Goal: Task Accomplishment & Management: Use online tool/utility

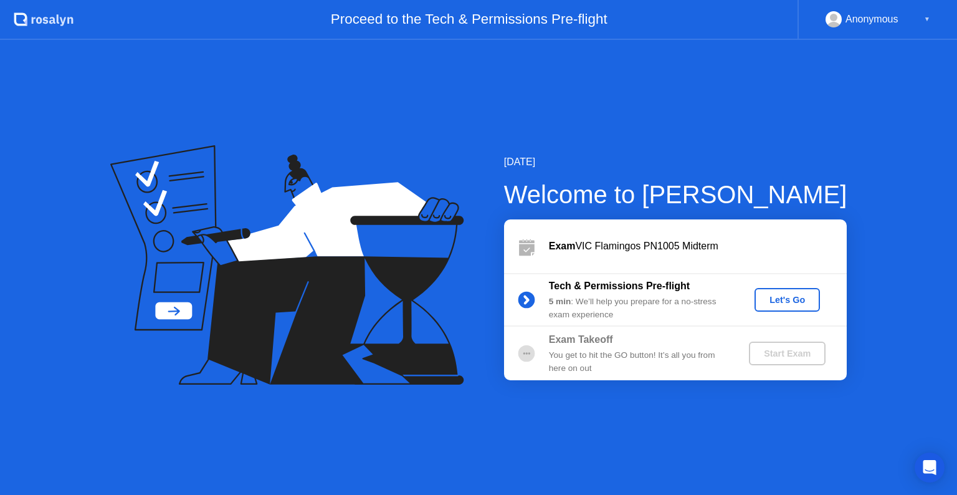
click at [771, 300] on div "Let's Go" at bounding box center [786, 300] width 55 height 10
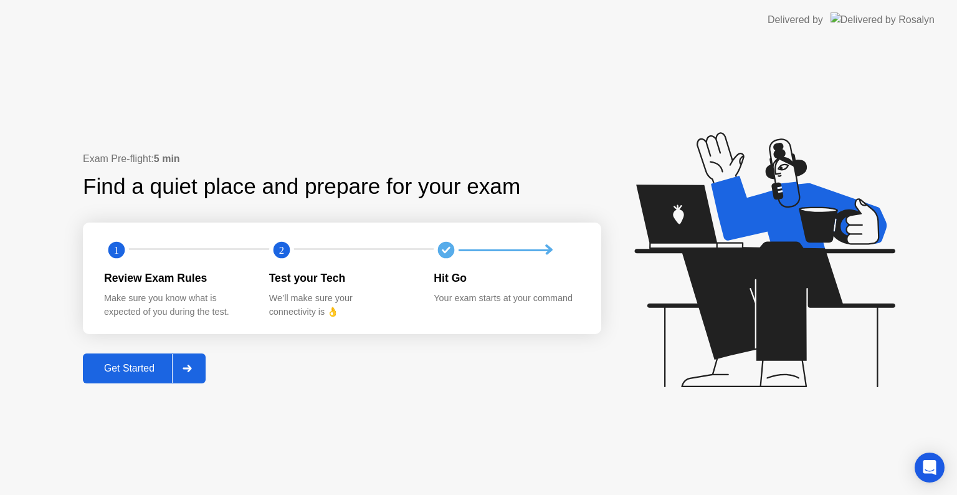
click at [125, 368] on div "Get Started" at bounding box center [129, 368] width 85 height 11
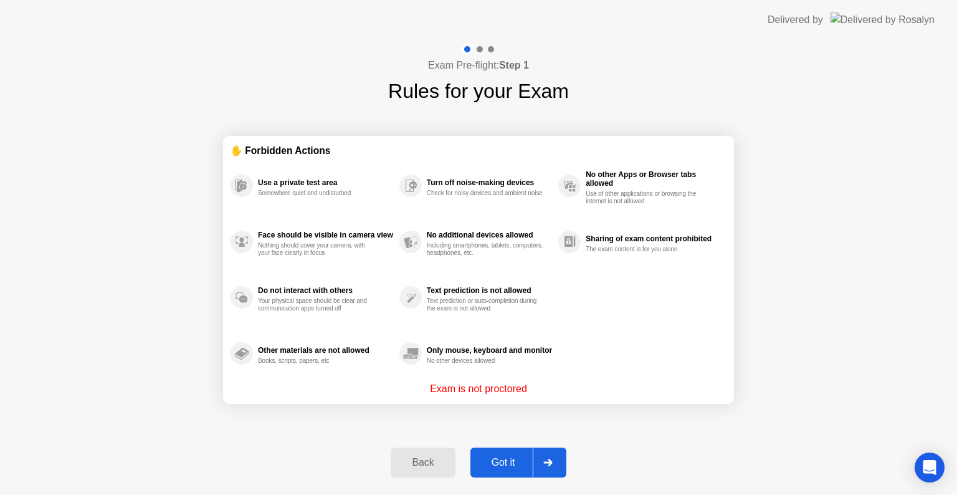
click at [514, 457] on div "Got it" at bounding box center [503, 462] width 59 height 11
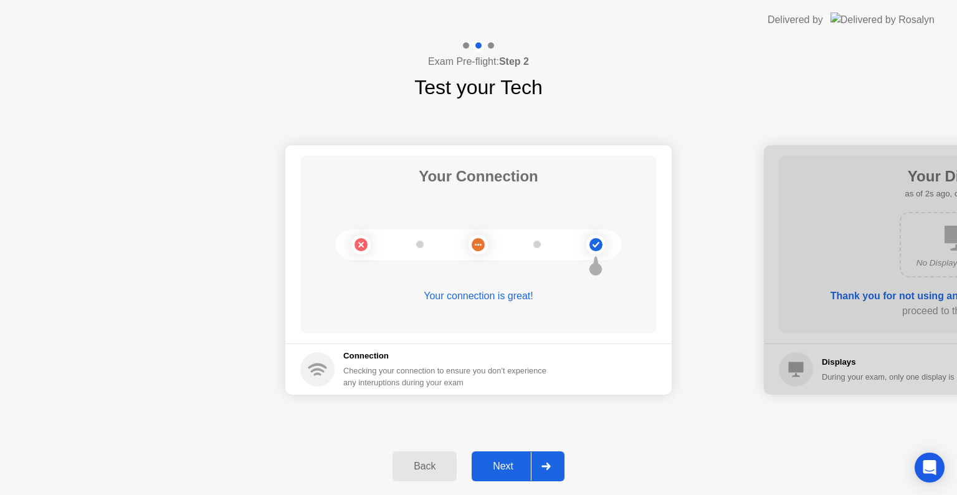
click at [501, 481] on div "Back Next" at bounding box center [478, 465] width 957 height 57
click at [504, 467] on div "Next" at bounding box center [502, 465] width 55 height 11
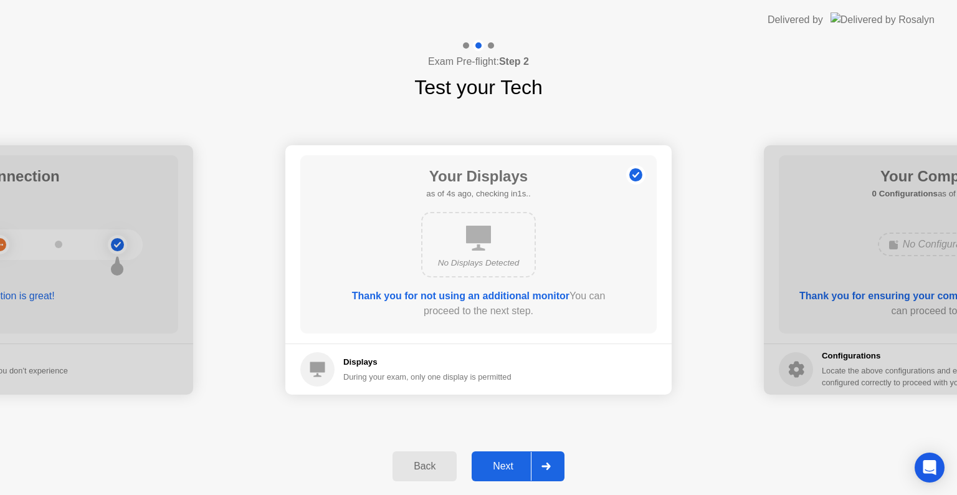
click at [504, 467] on div "Next" at bounding box center [502, 465] width 55 height 11
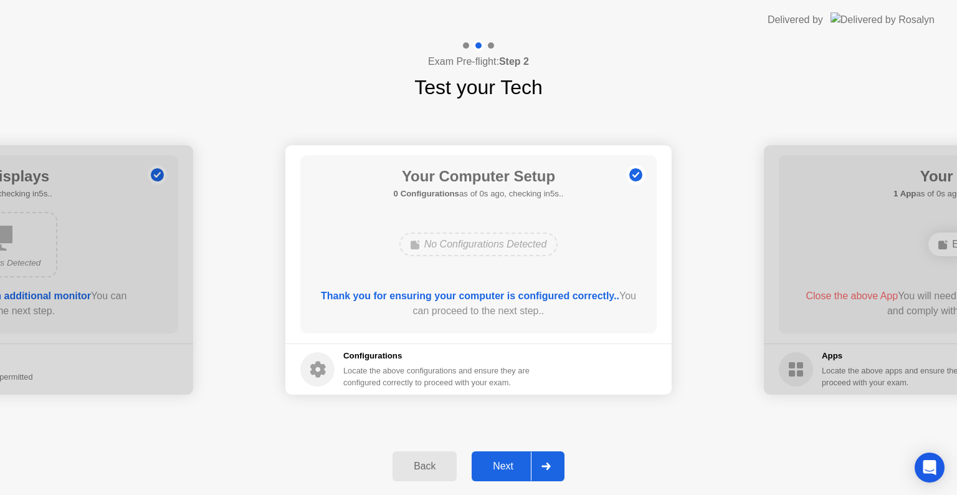
click at [504, 467] on div "Next" at bounding box center [502, 465] width 55 height 11
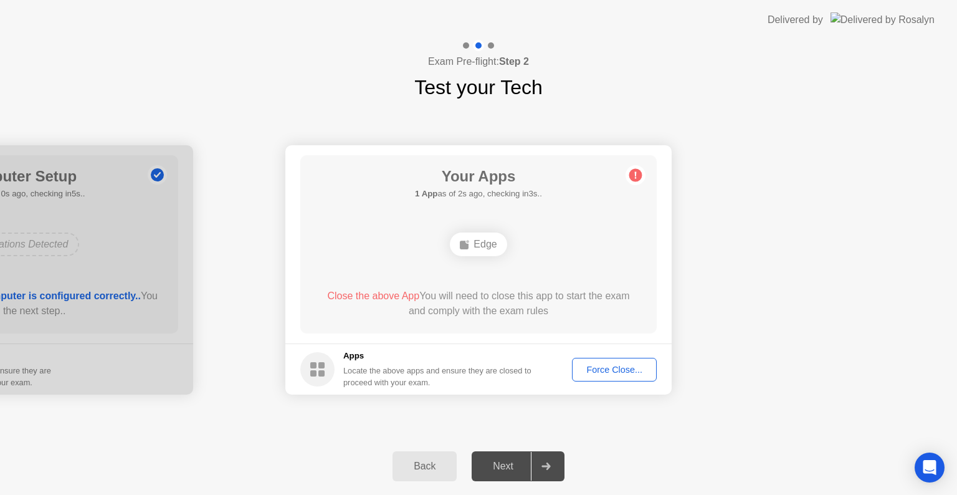
click at [543, 437] on div "Back Next" at bounding box center [478, 465] width 957 height 57
click at [608, 368] on div "Force Close..." at bounding box center [614, 369] width 76 height 10
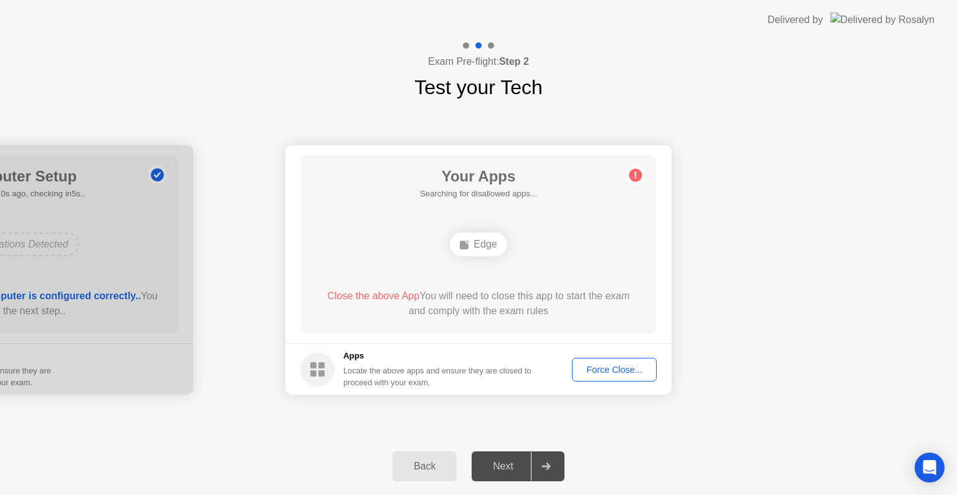
click at [490, 246] on div "Edge" at bounding box center [478, 244] width 57 height 24
click at [503, 440] on div "Back Next" at bounding box center [478, 465] width 957 height 57
click at [597, 368] on div "Force Close..." at bounding box center [614, 369] width 76 height 10
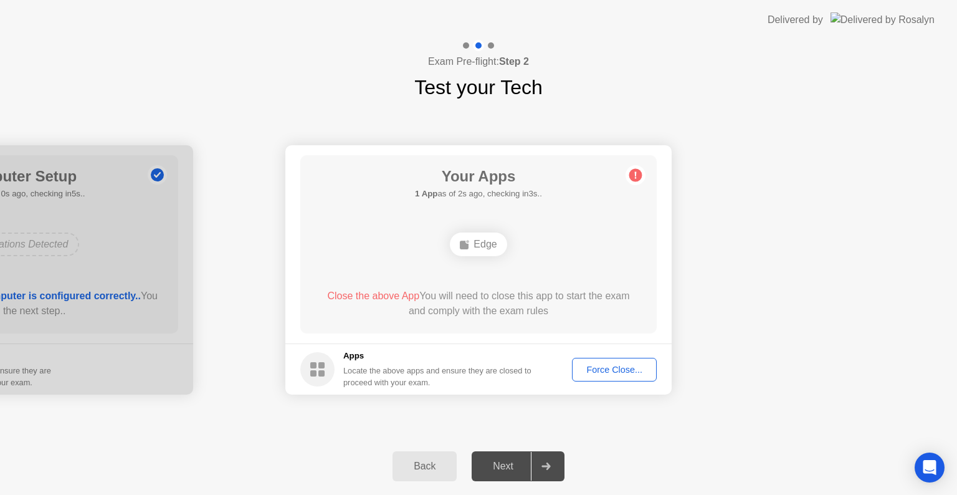
click at [620, 366] on div "Force Close..." at bounding box center [614, 369] width 76 height 10
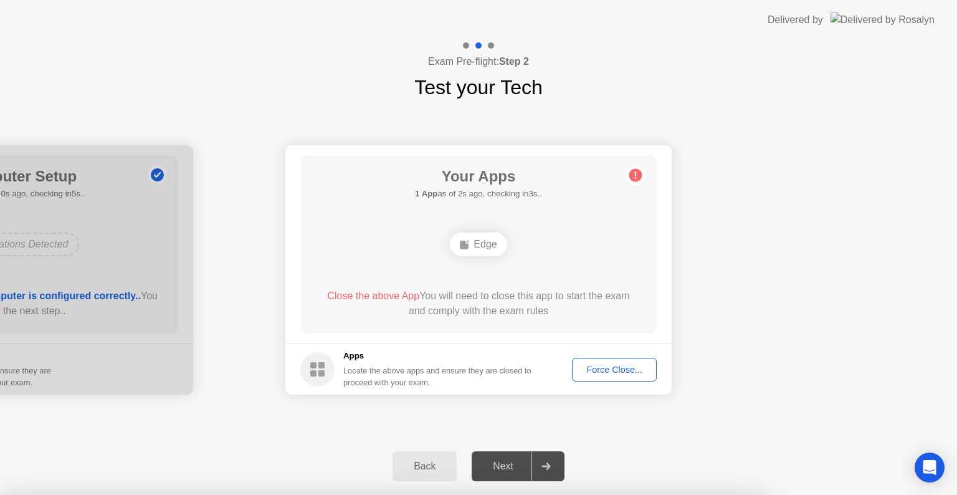
click at [620, 494] on div at bounding box center [478, 495] width 957 height 0
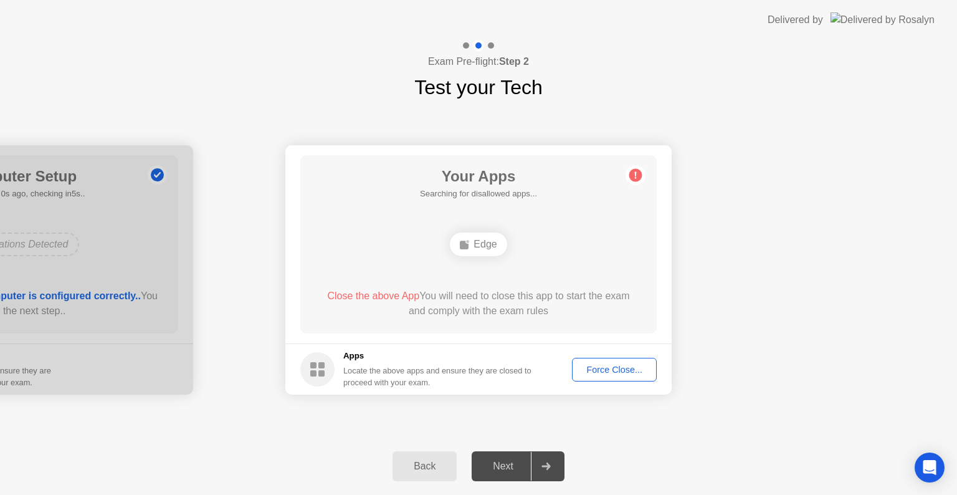
click at [508, 239] on div "Edge" at bounding box center [478, 244] width 285 height 34
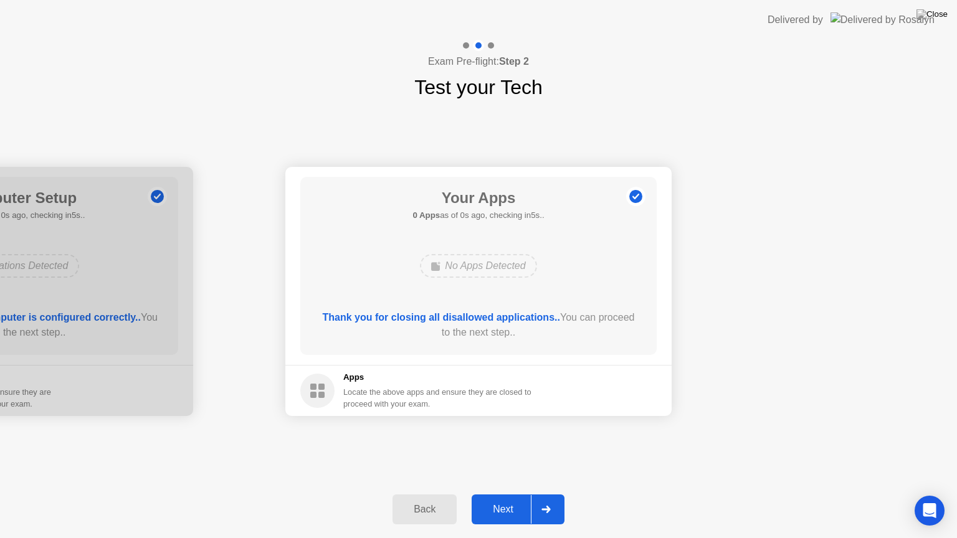
click at [524, 324] on div "Thank you for closing all disallowed applications.. You can proceed to the next…" at bounding box center [478, 325] width 321 height 30
click at [541, 494] on div at bounding box center [546, 509] width 30 height 29
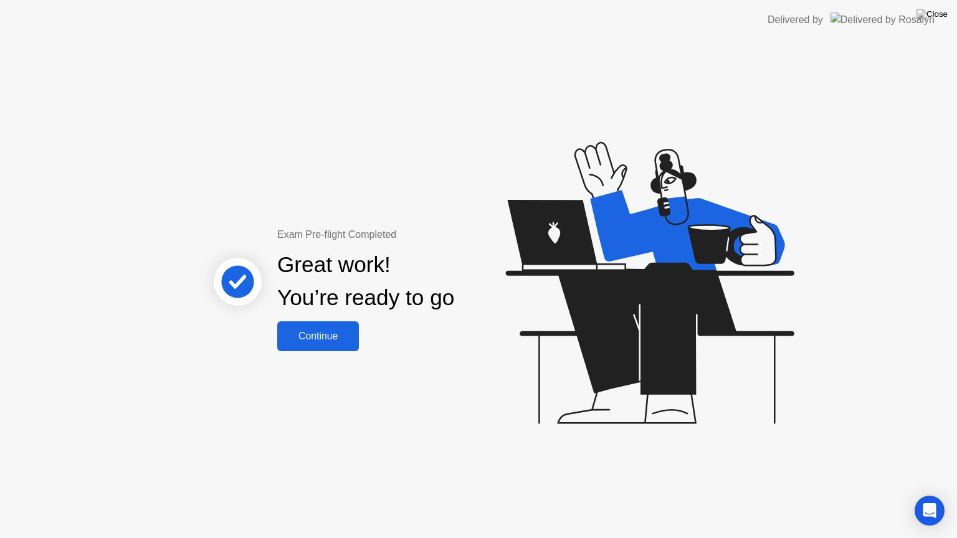
click at [324, 324] on button "Continue" at bounding box center [318, 336] width 82 height 30
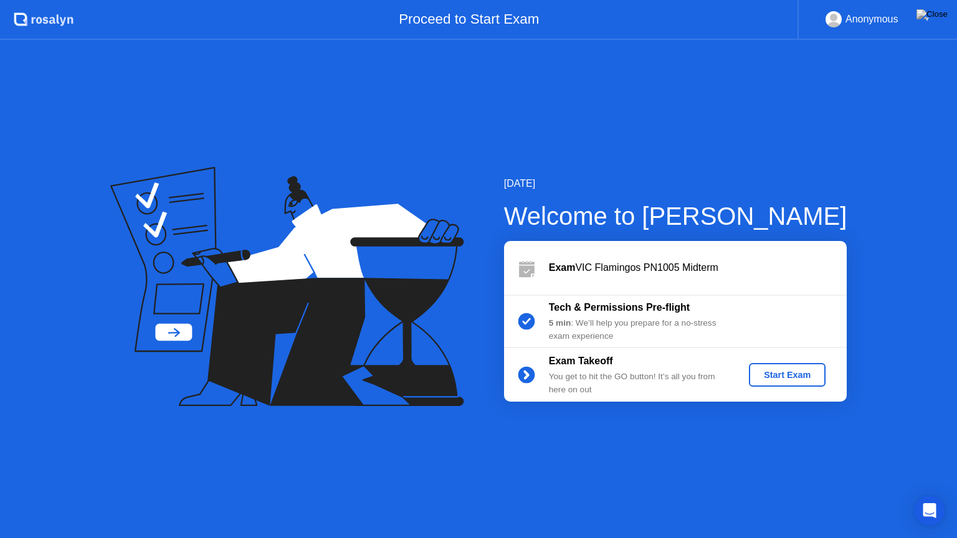
click at [799, 376] on div "Start Exam" at bounding box center [787, 375] width 67 height 10
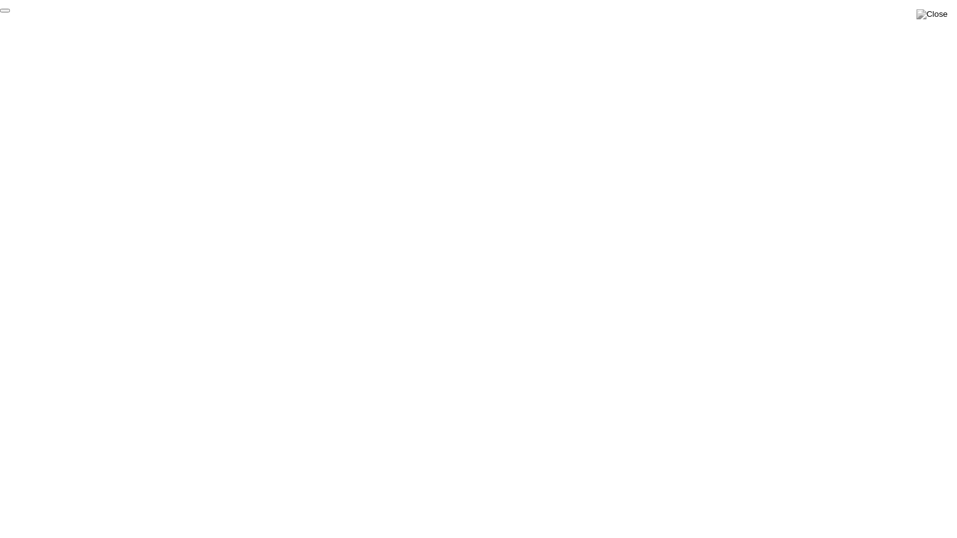
click div "End Proctoring Session"
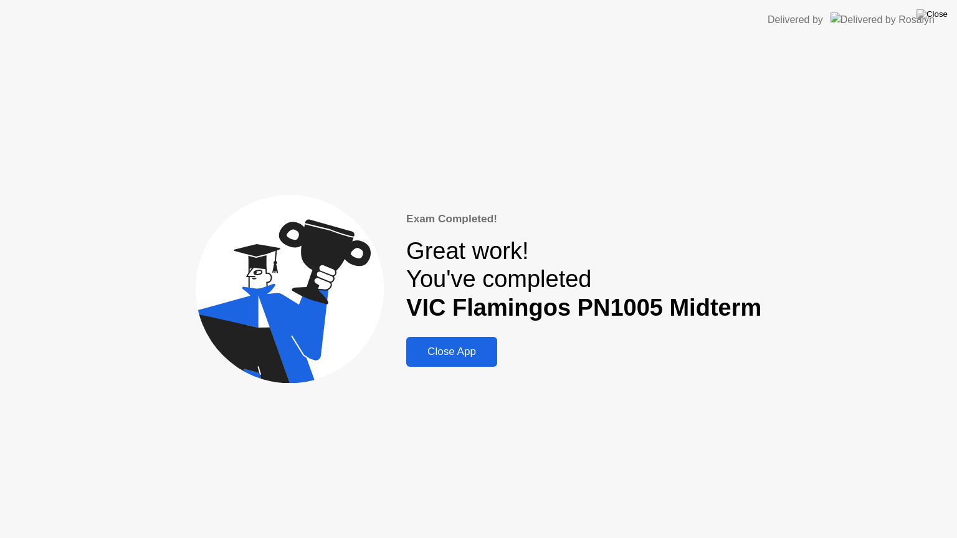
click at [436, 354] on div "Close App" at bounding box center [451, 352] width 83 height 12
